Goal: Task Accomplishment & Management: Manage account settings

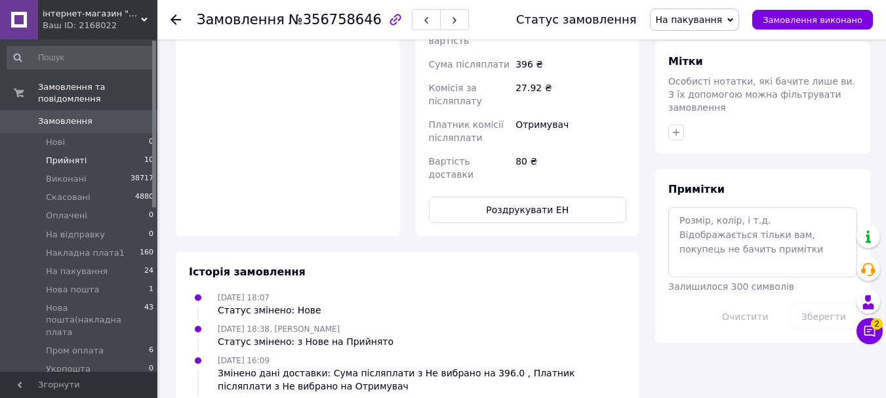
scroll to position [562, 0]
click at [65, 155] on span "Прийняті" at bounding box center [66, 161] width 41 height 12
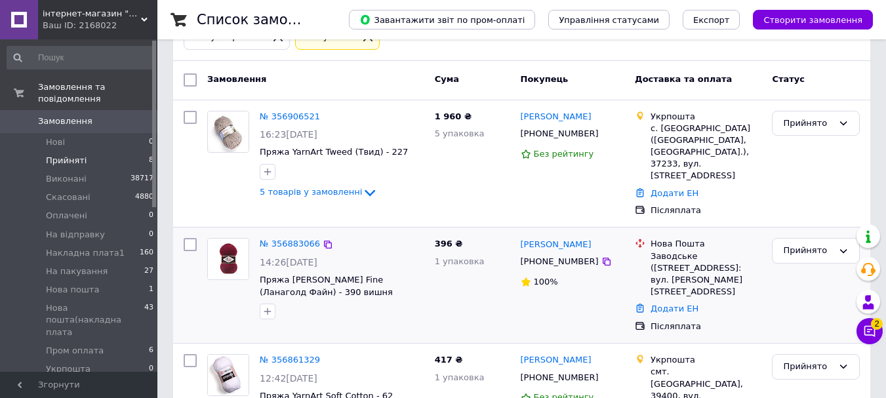
scroll to position [197, 0]
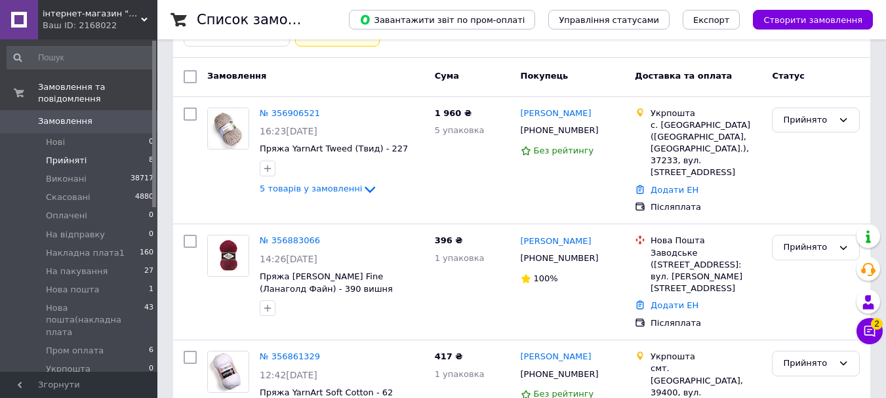
click at [69, 155] on span "Прийняті" at bounding box center [66, 161] width 41 height 12
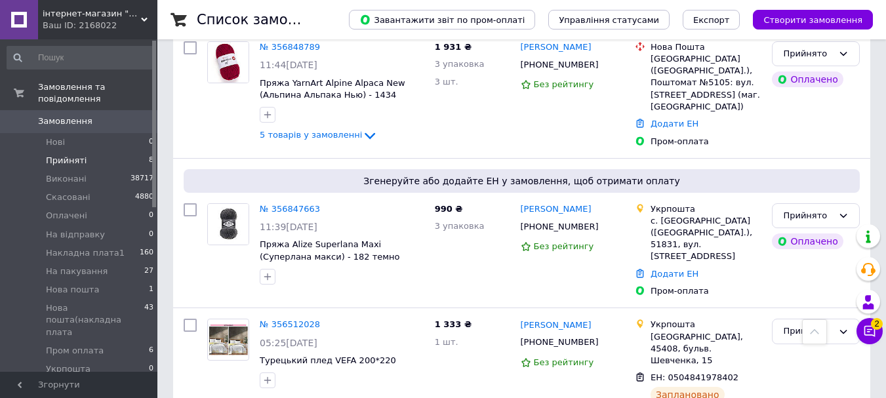
scroll to position [655, 0]
click at [288, 205] on link "№ 356847663" at bounding box center [290, 210] width 60 height 10
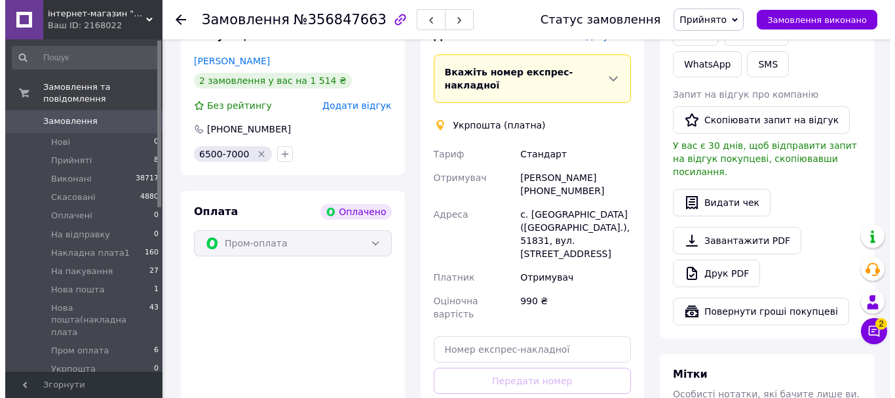
scroll to position [590, 0]
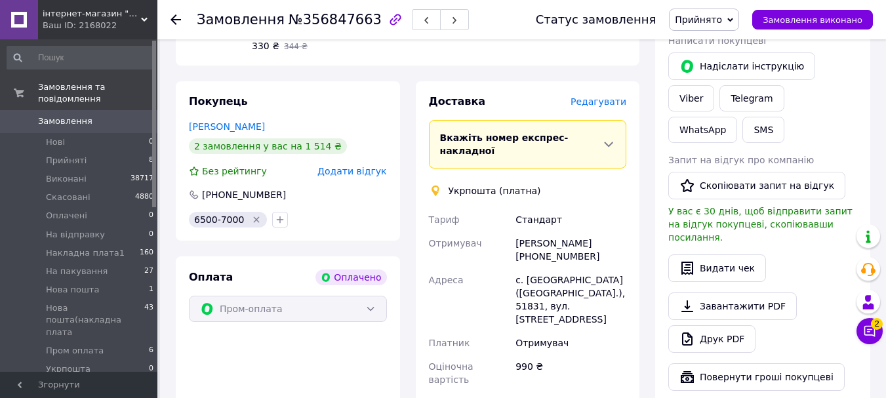
click at [614, 96] on span "Редагувати" at bounding box center [598, 101] width 56 height 10
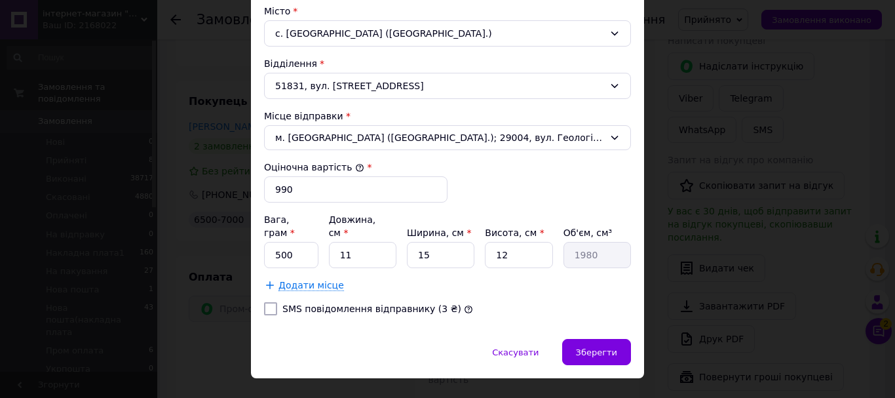
scroll to position [422, 0]
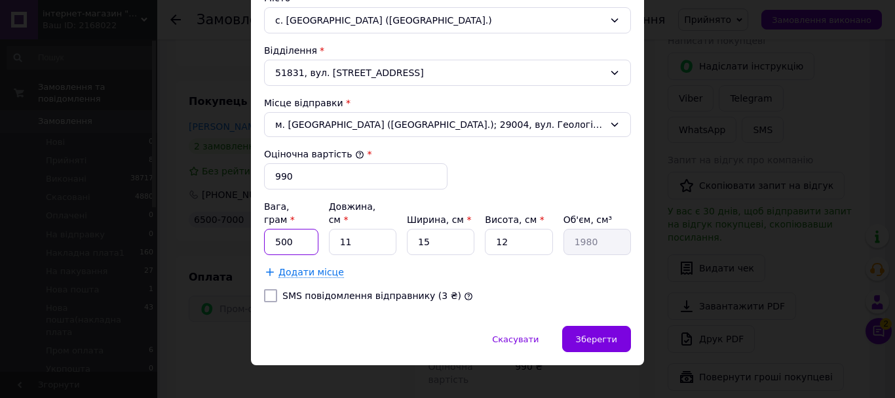
drag, startPoint x: 298, startPoint y: 231, endPoint x: 273, endPoint y: 235, distance: 24.6
click at [273, 235] on input "500" at bounding box center [291, 242] width 54 height 26
type input "1651"
drag, startPoint x: 381, startPoint y: 227, endPoint x: 336, endPoint y: 231, distance: 44.8
click at [336, 231] on input "11" at bounding box center [363, 242] width 68 height 26
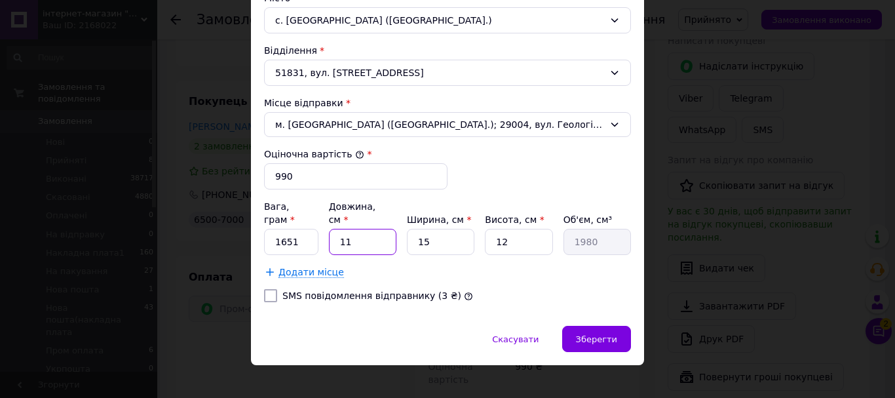
type input "5"
type input "900"
type input "50"
type input "9000"
type input "50"
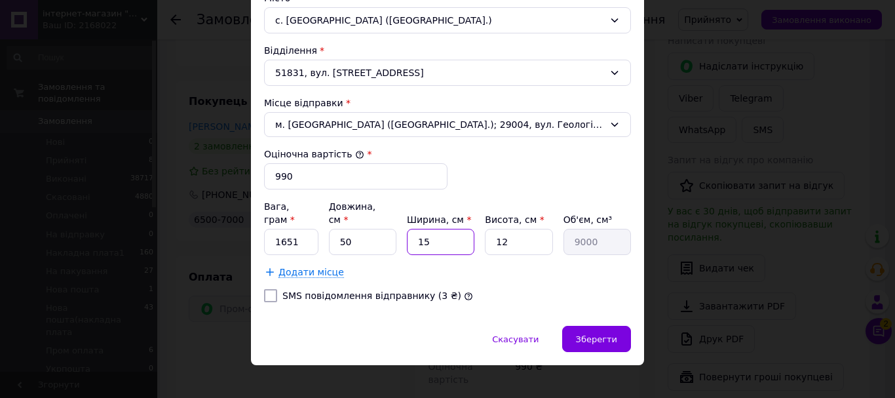
click at [410, 238] on input "15" at bounding box center [441, 242] width 68 height 26
type input "4"
type input "2400"
type input "40"
type input "24000"
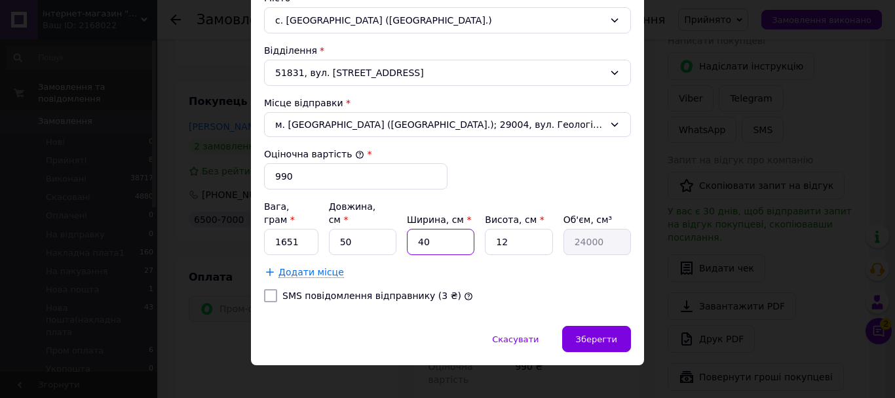
type input "40"
drag, startPoint x: 497, startPoint y: 235, endPoint x: 490, endPoint y: 234, distance: 7.9
click at [490, 235] on input "12" at bounding box center [519, 242] width 68 height 26
type input "8"
type input "16000"
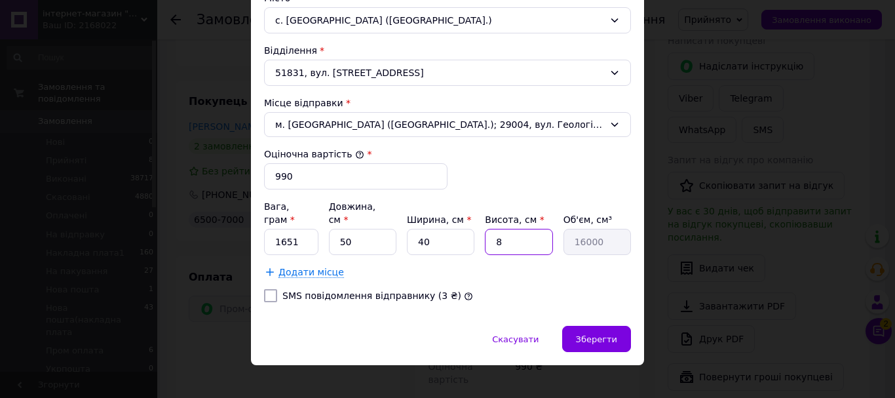
type input "8"
click at [269, 289] on input "SMS повідомлення відправнику (3 ₴)" at bounding box center [270, 295] width 13 height 13
checkbox input "true"
click at [598, 334] on span "Зберегти" at bounding box center [596, 339] width 41 height 10
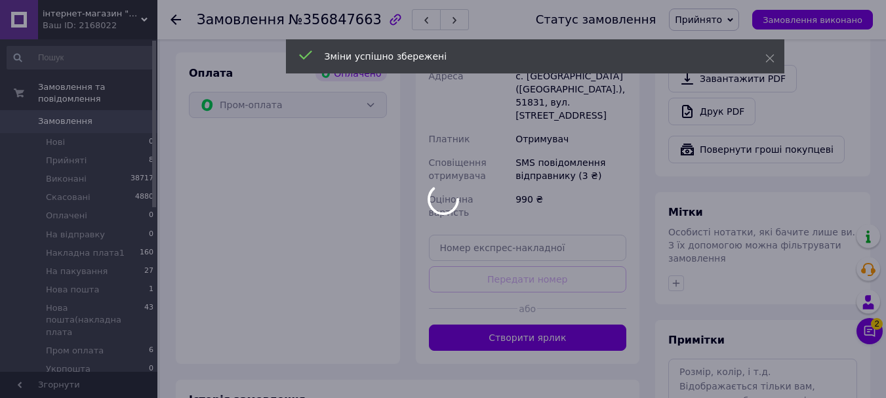
scroll to position [852, 0]
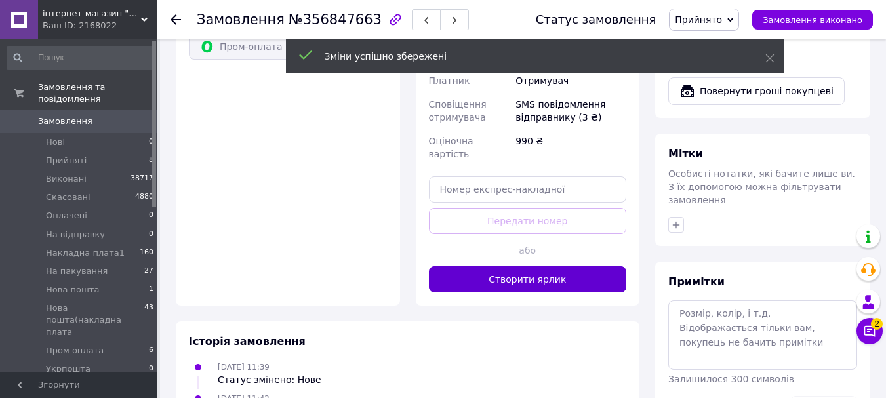
click at [541, 266] on button "Створити ярлик" at bounding box center [528, 279] width 198 height 26
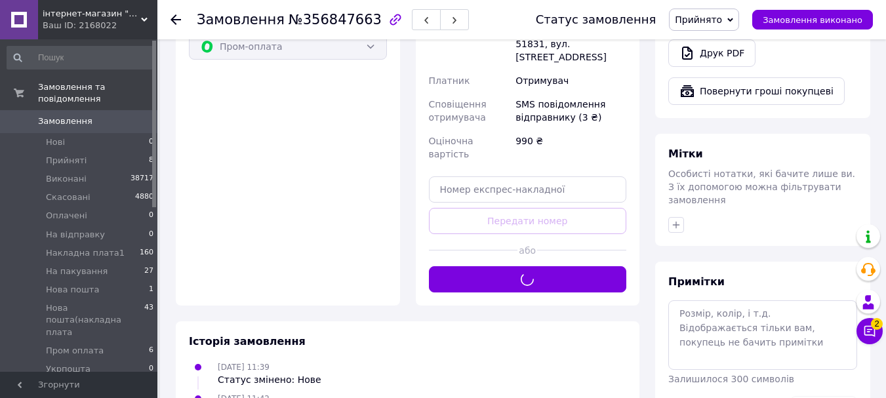
click at [709, 20] on span "Прийнято" at bounding box center [697, 19] width 47 height 10
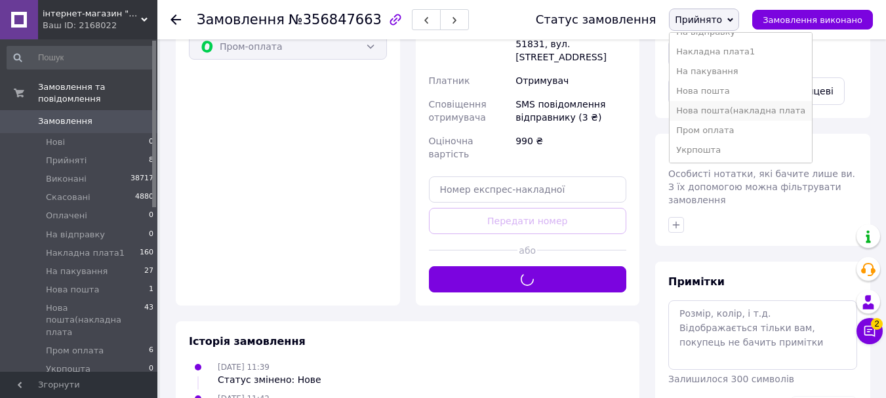
scroll to position [73, 0]
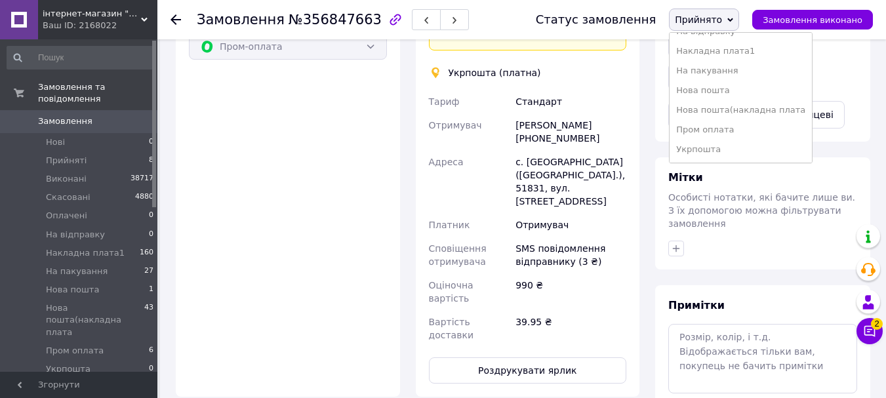
click at [736, 75] on li "На пакування" at bounding box center [740, 71] width 142 height 20
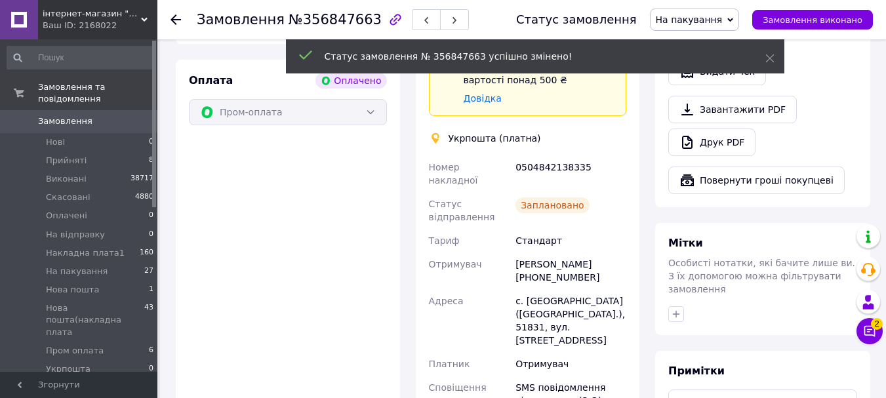
scroll to position [721, 0]
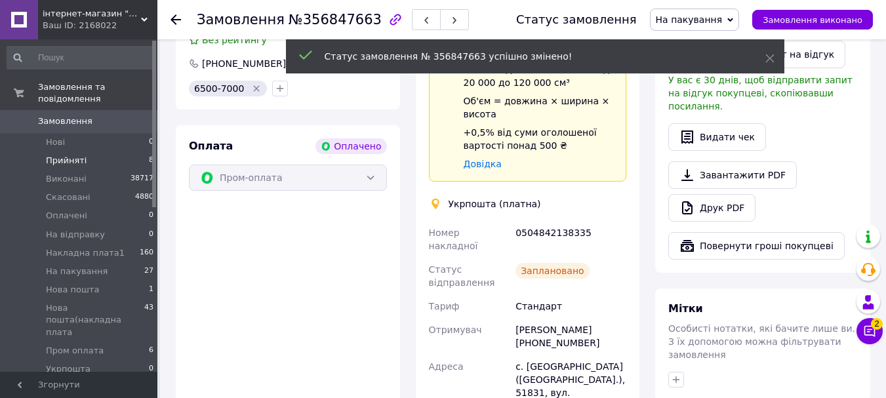
click at [66, 155] on span "Прийняті" at bounding box center [66, 161] width 41 height 12
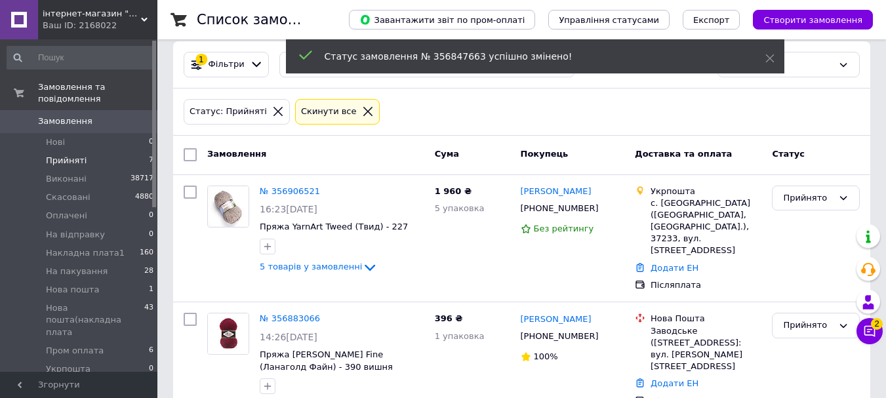
scroll to position [197, 0]
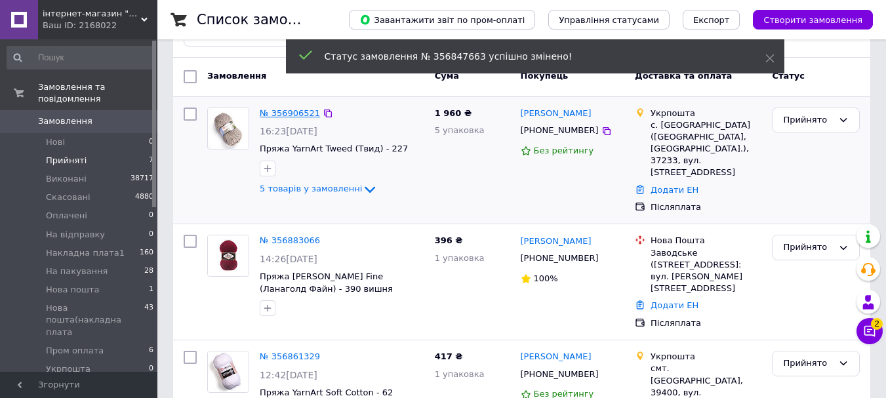
click at [292, 115] on link "№ 356906521" at bounding box center [290, 113] width 60 height 10
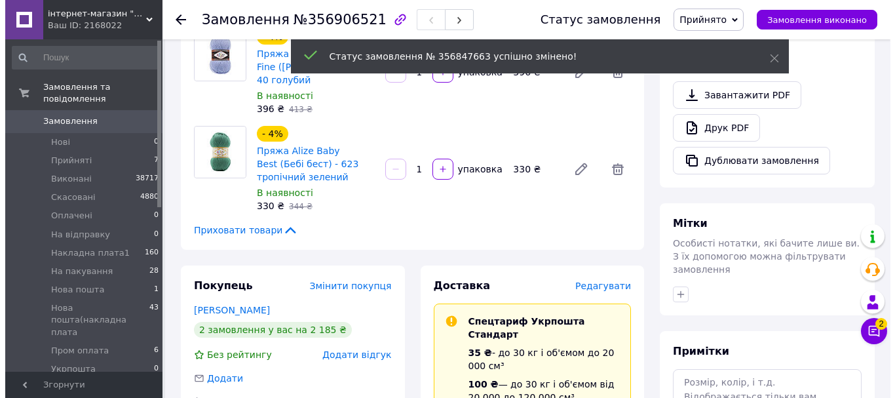
scroll to position [524, 0]
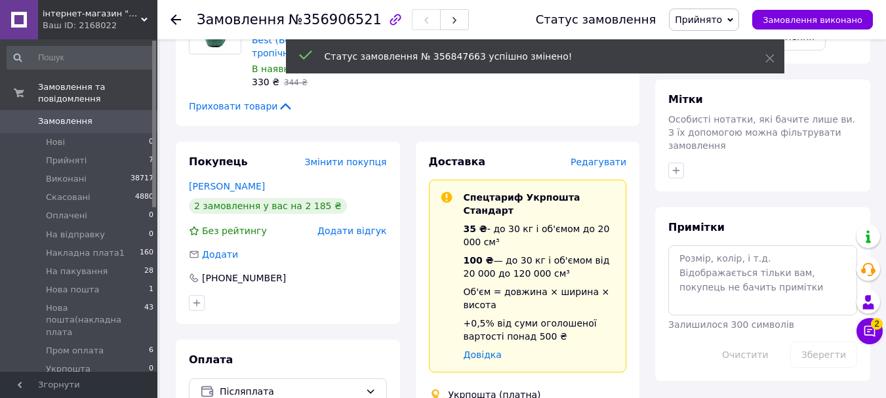
click at [611, 164] on span "Редагувати" at bounding box center [598, 162] width 56 height 10
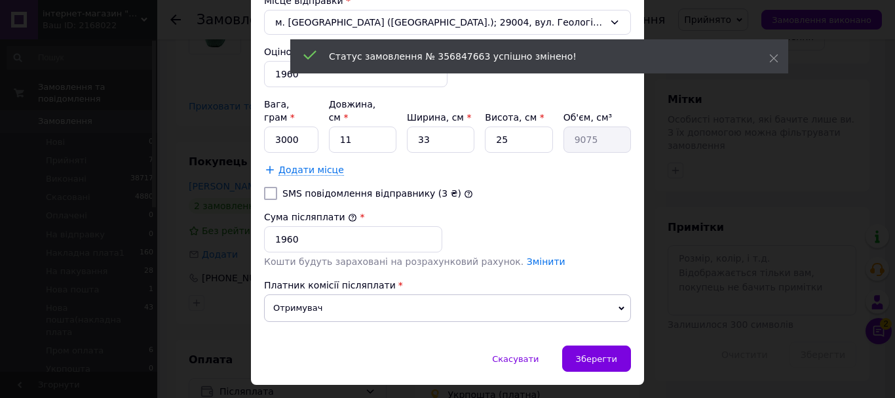
scroll to position [459, 0]
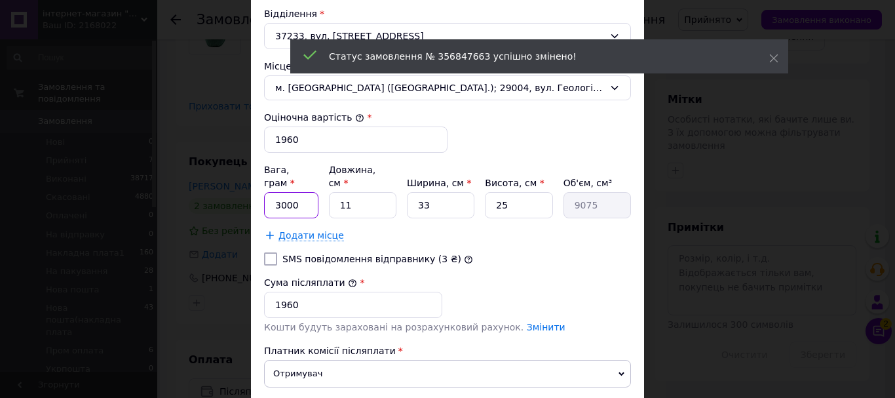
drag, startPoint x: 300, startPoint y: 197, endPoint x: 269, endPoint y: 194, distance: 31.0
click at [269, 194] on input "3000" at bounding box center [291, 205] width 54 height 26
type input "2561"
drag, startPoint x: 361, startPoint y: 194, endPoint x: 335, endPoint y: 193, distance: 25.6
click at [335, 193] on input "11" at bounding box center [363, 205] width 68 height 26
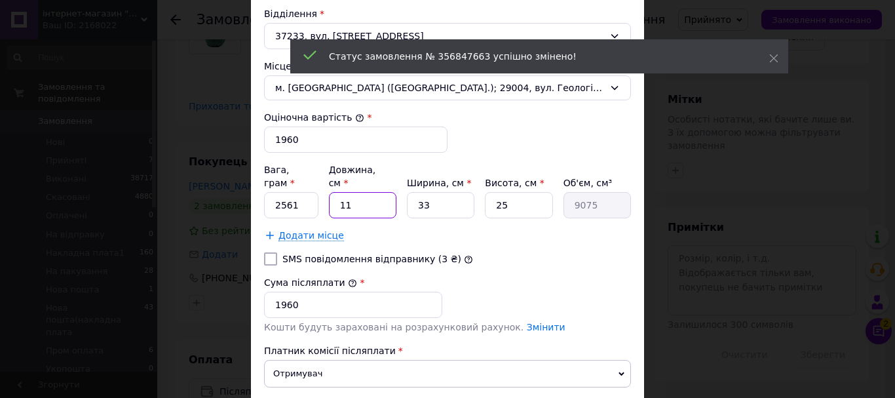
type input "5"
type input "4125"
type input "50"
type input "41250"
type input "50"
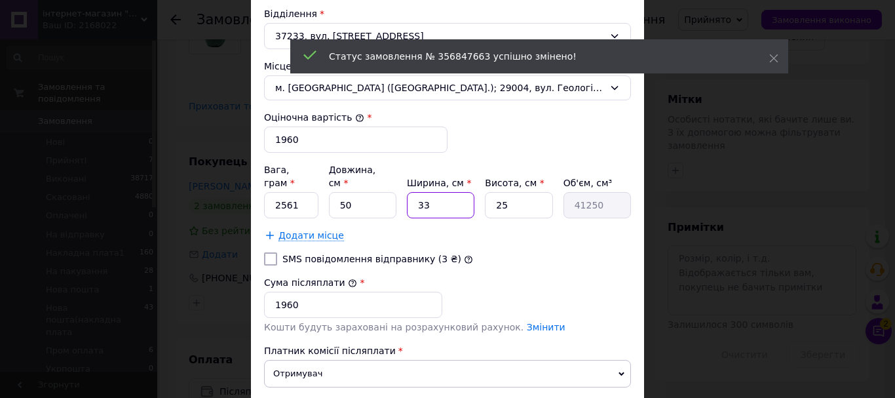
drag, startPoint x: 438, startPoint y: 189, endPoint x: 412, endPoint y: 189, distance: 26.2
click at [412, 192] on input "33" at bounding box center [441, 205] width 68 height 26
type input "4"
type input "5000"
type input "40"
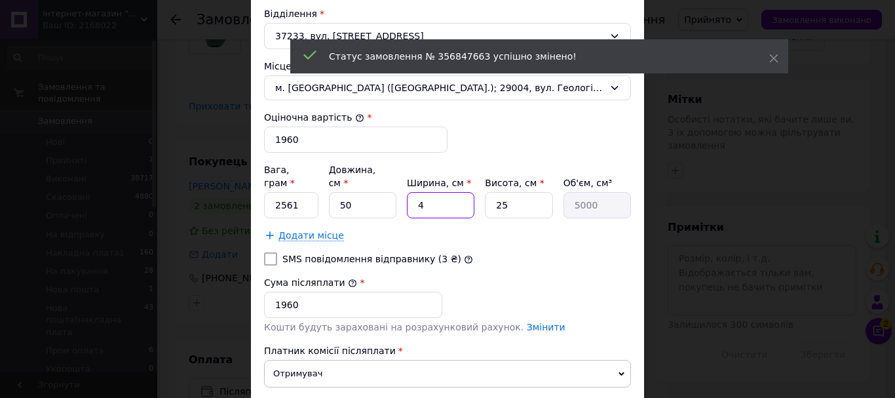
type input "50000"
type input "40"
drag, startPoint x: 499, startPoint y: 195, endPoint x: 489, endPoint y: 196, distance: 9.9
click at [489, 196] on input "25" at bounding box center [519, 205] width 68 height 26
type input "2"
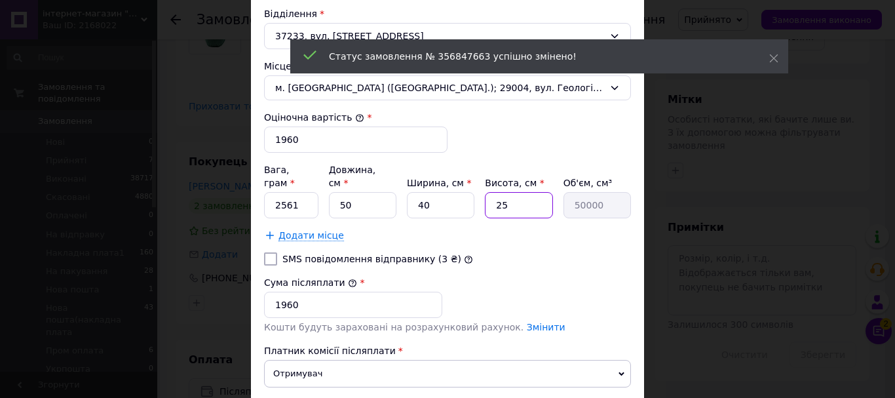
type input "4000"
type input "20"
type input "40000"
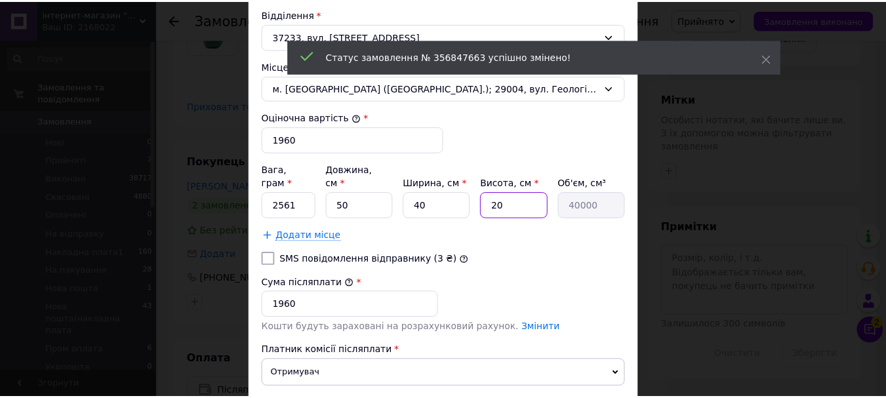
scroll to position [524, 0]
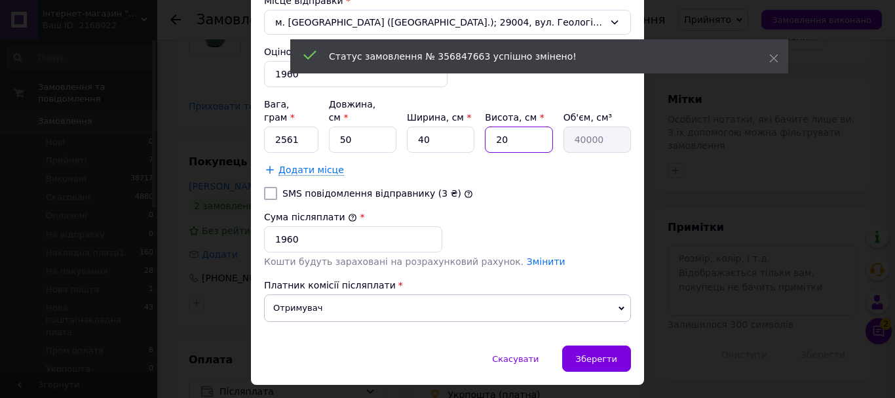
type input "20"
click at [267, 187] on input "SMS повідомлення відправнику (3 ₴)" at bounding box center [270, 193] width 13 height 13
checkbox input "true"
click at [591, 354] on span "Зберегти" at bounding box center [596, 359] width 41 height 10
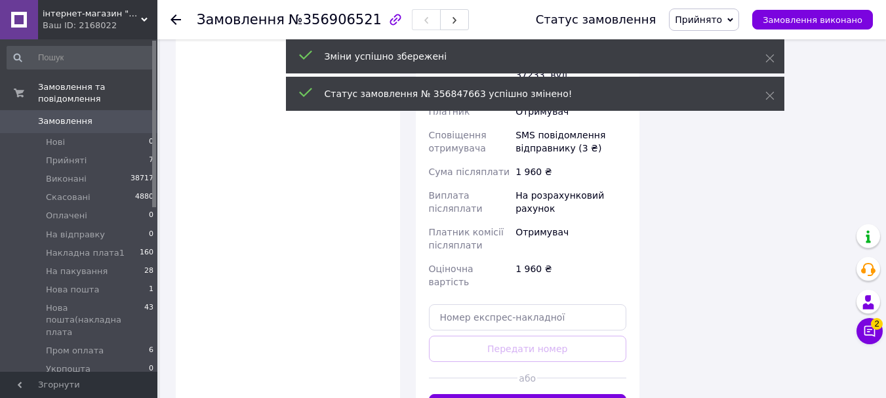
scroll to position [1049, 0]
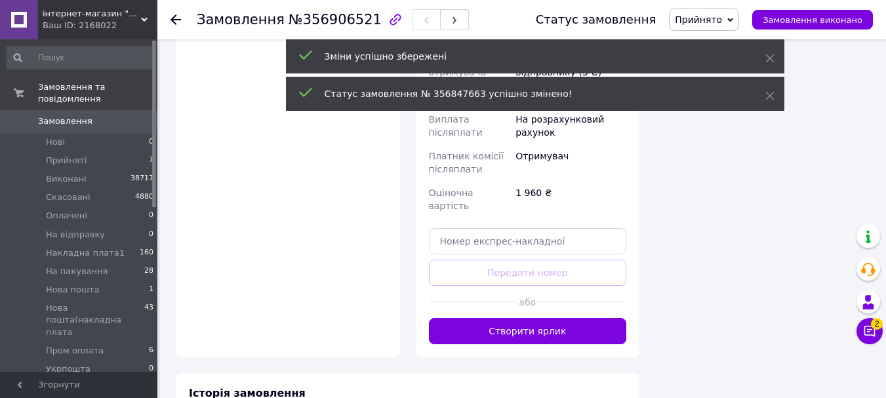
click at [549, 318] on button "Створити ярлик" at bounding box center [528, 331] width 198 height 26
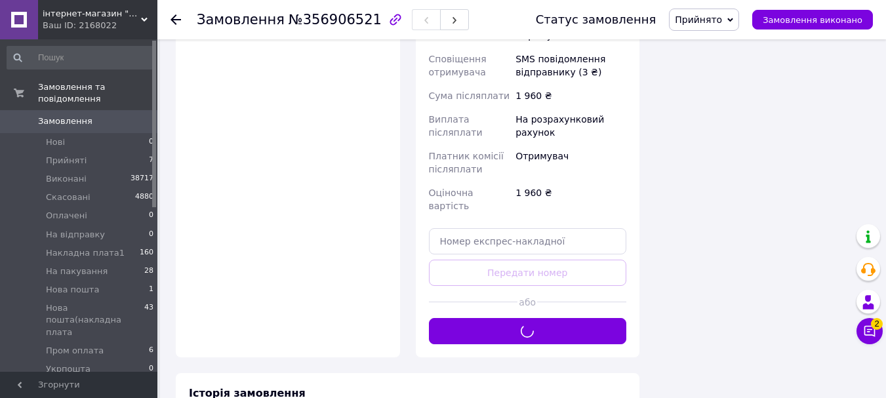
click at [714, 22] on span "Прийнято" at bounding box center [697, 19] width 47 height 10
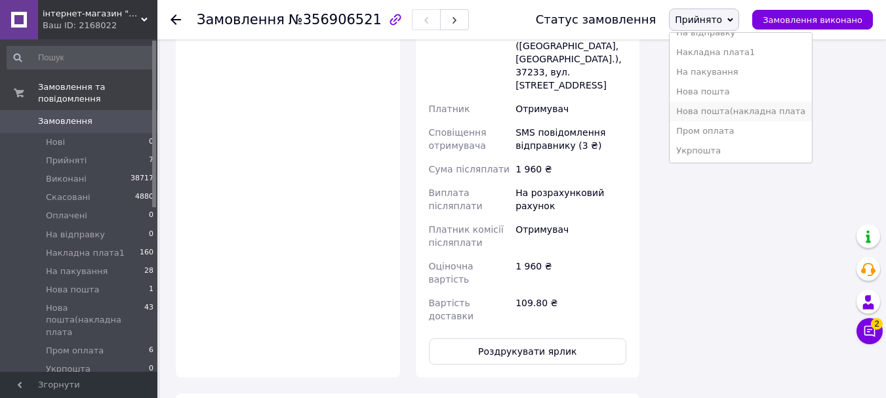
scroll to position [73, 0]
drag, startPoint x: 723, startPoint y: 73, endPoint x: 703, endPoint y: 153, distance: 82.5
click at [723, 73] on li "На пакування" at bounding box center [740, 71] width 142 height 20
